Goal: Information Seeking & Learning: Learn about a topic

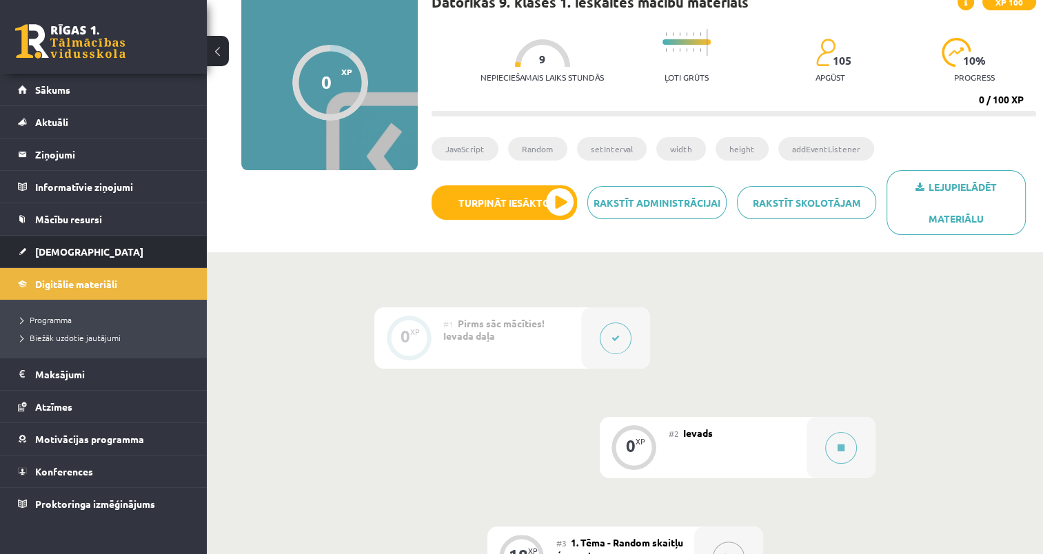
scroll to position [138, 0]
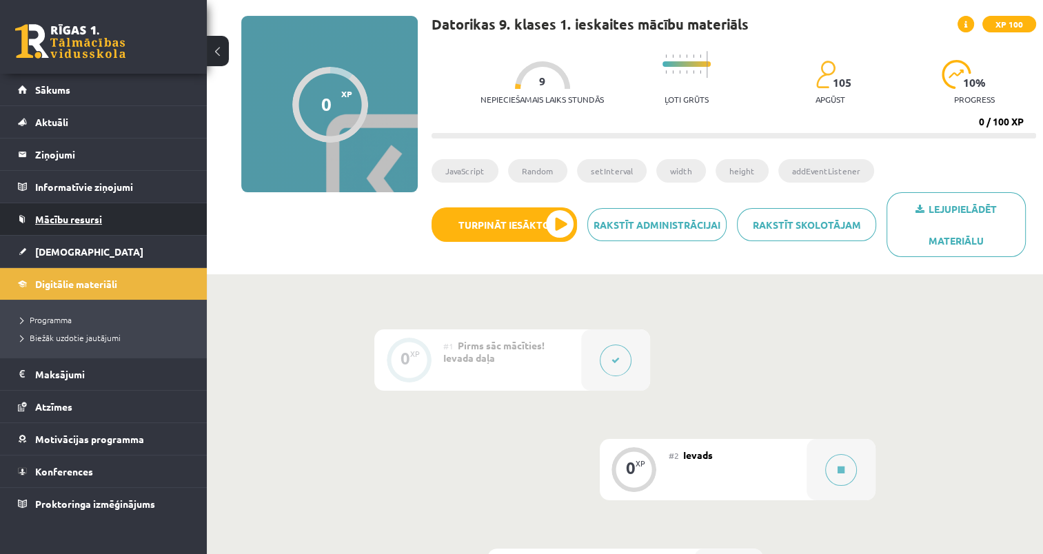
click at [47, 218] on span "Mācību resursi" at bounding box center [68, 219] width 67 height 12
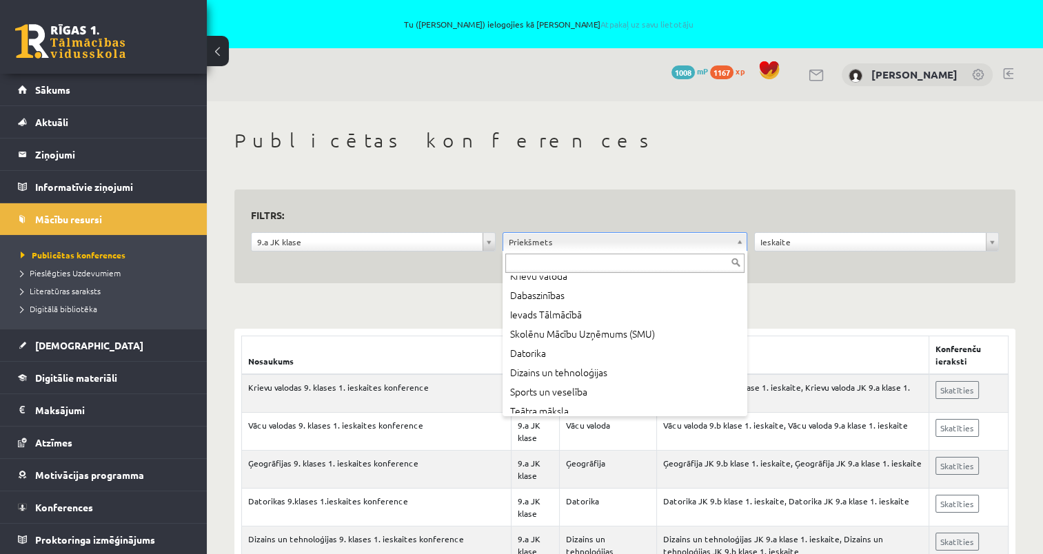
scroll to position [276, 0]
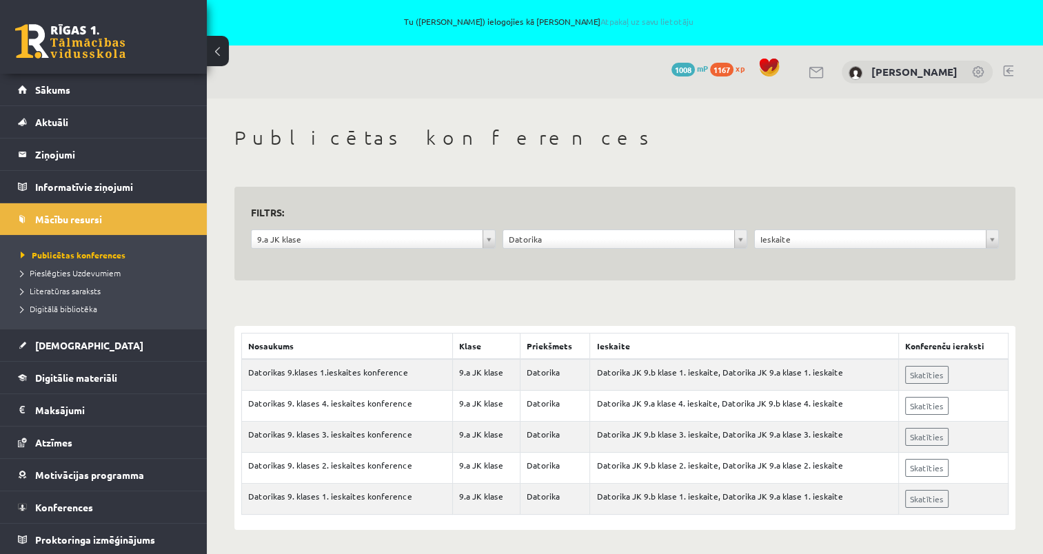
scroll to position [3, 0]
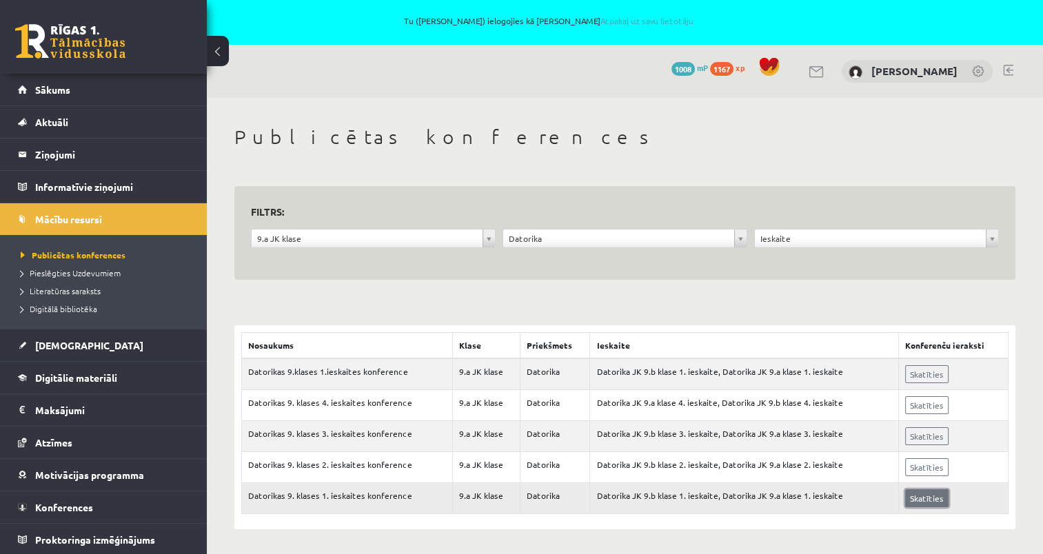
click at [915, 500] on link "Skatīties" at bounding box center [926, 498] width 43 height 18
